Goal: Transaction & Acquisition: Purchase product/service

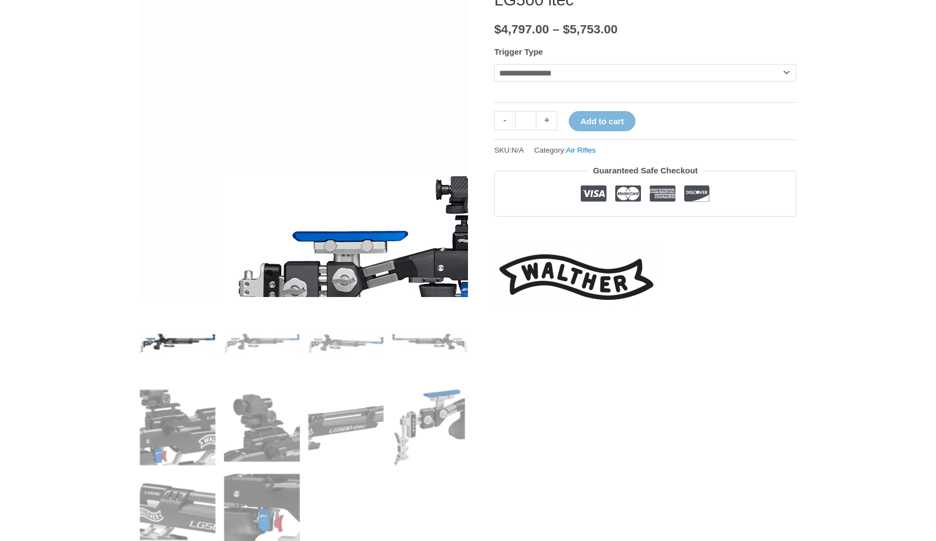
scroll to position [181, 0]
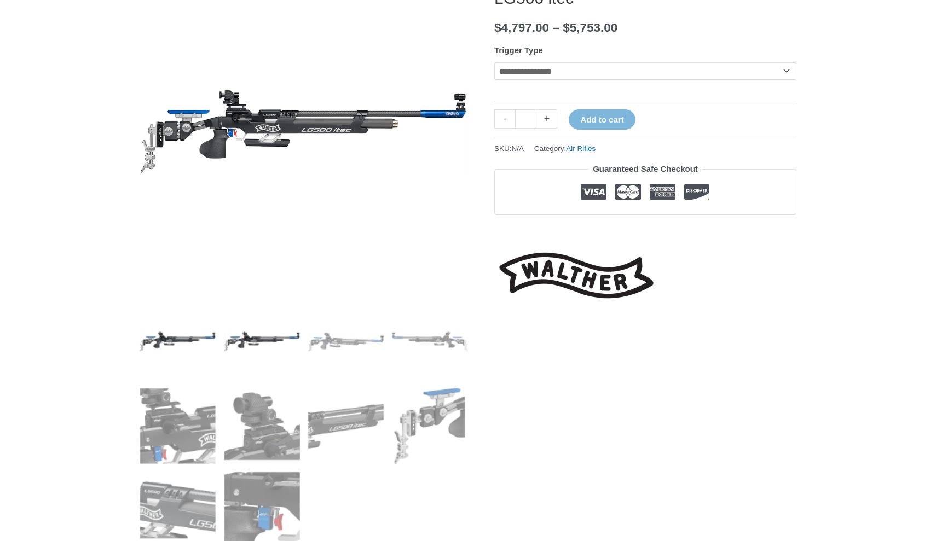
click at [259, 342] on img at bounding box center [262, 342] width 76 height 76
click at [349, 338] on img at bounding box center [346, 342] width 76 height 76
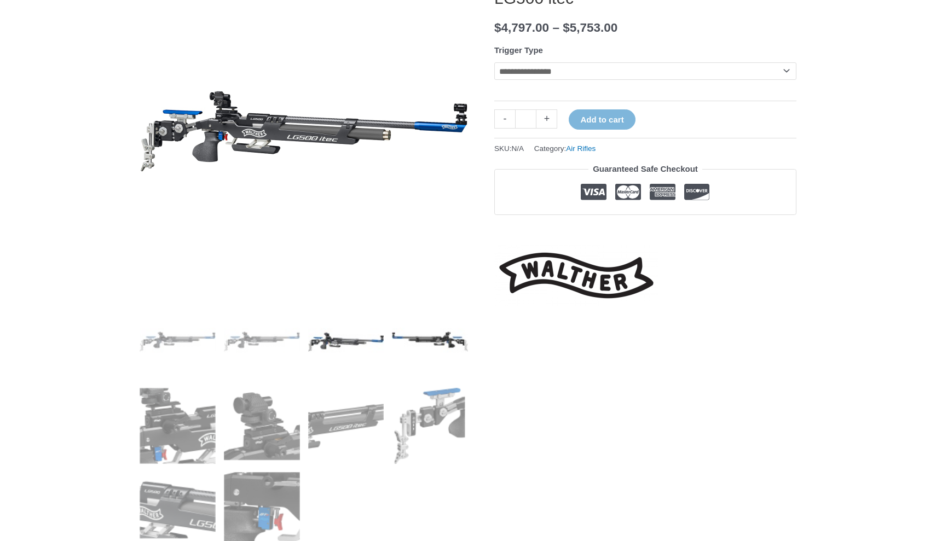
click at [432, 340] on img at bounding box center [430, 342] width 76 height 76
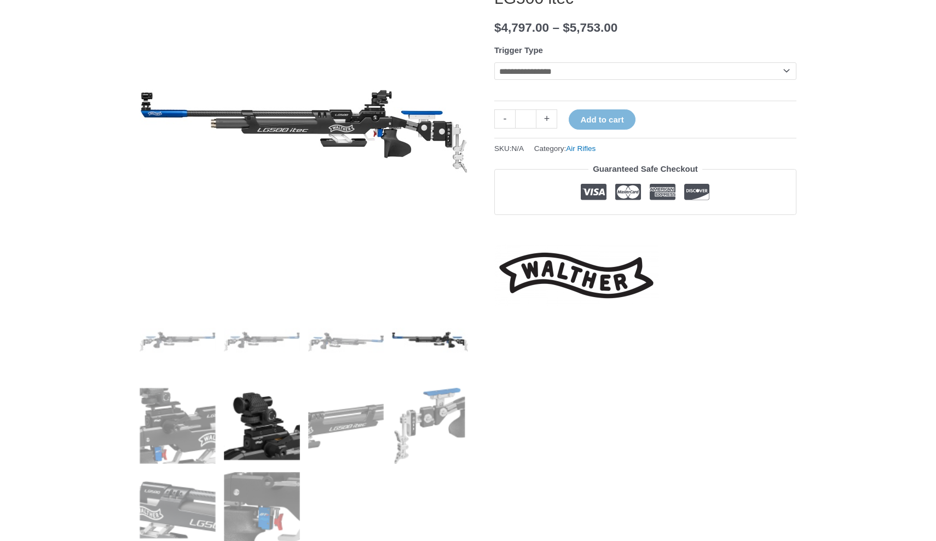
click at [262, 419] on img at bounding box center [262, 426] width 76 height 76
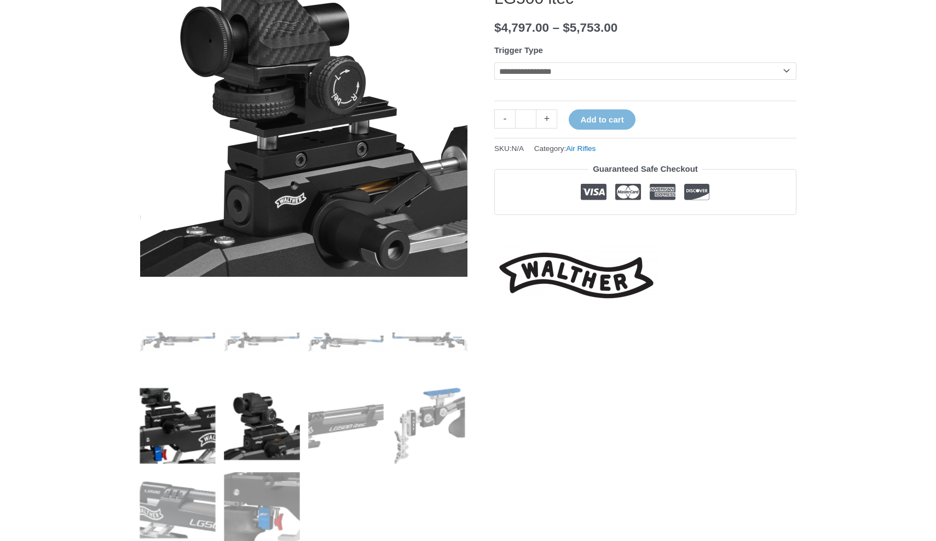
click at [197, 416] on img at bounding box center [178, 426] width 76 height 76
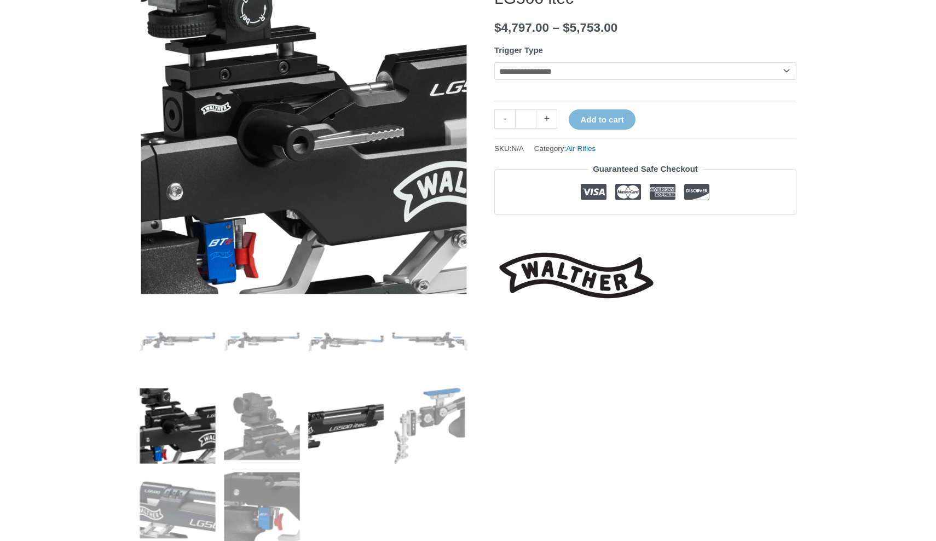
click at [330, 426] on img at bounding box center [346, 426] width 76 height 76
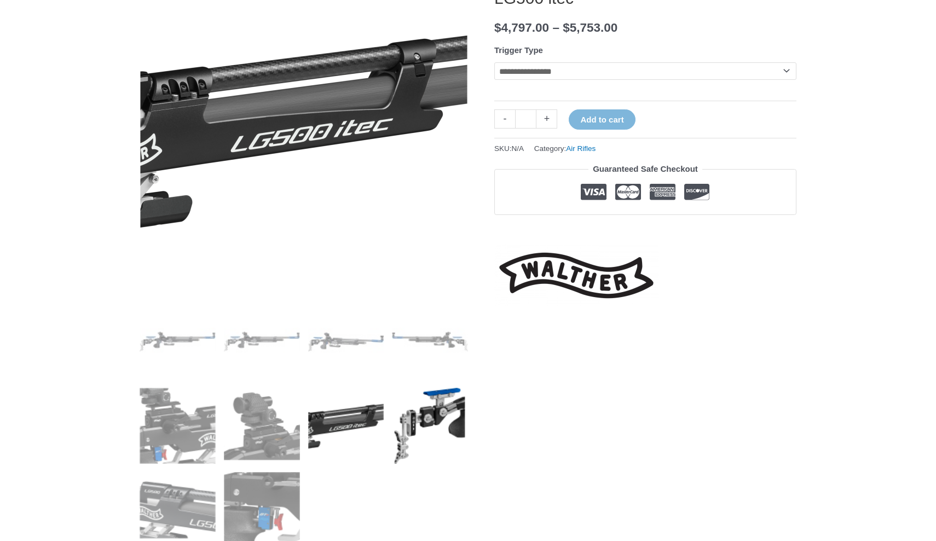
click at [428, 420] on img at bounding box center [430, 426] width 76 height 76
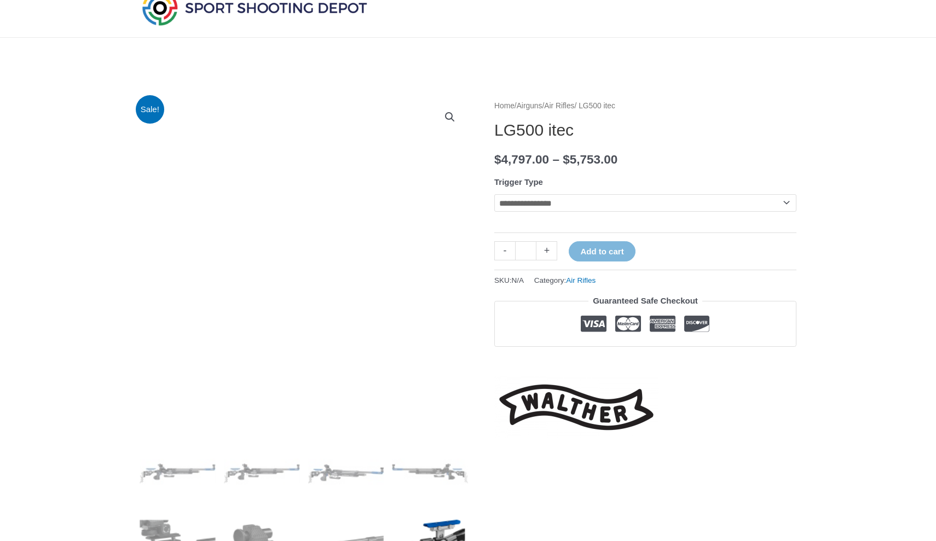
scroll to position [39, 0]
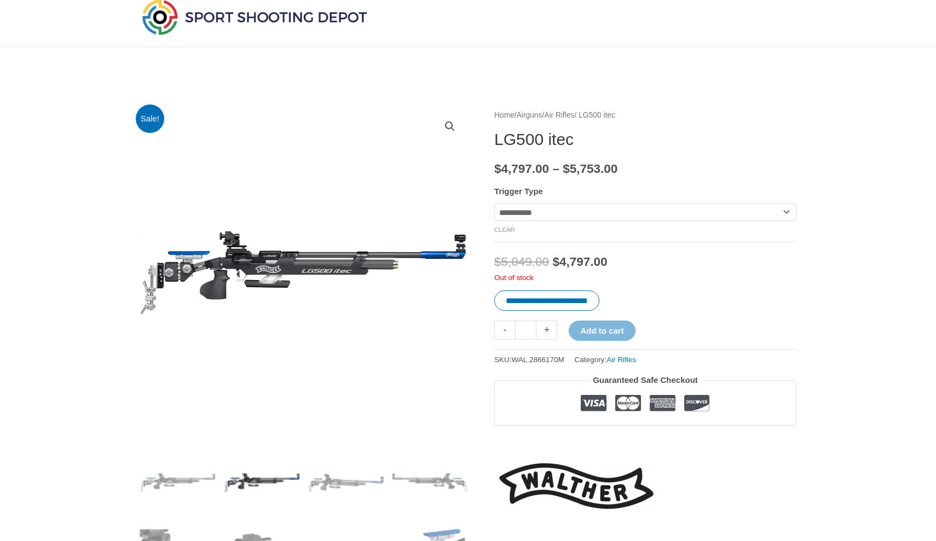
select select "**********"
